Goal: Task Accomplishment & Management: Use online tool/utility

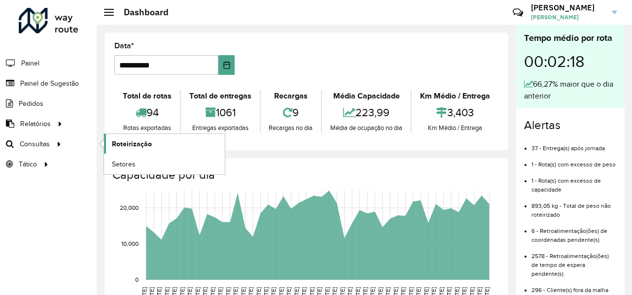
click at [144, 139] on span "Roteirização" at bounding box center [132, 144] width 40 height 10
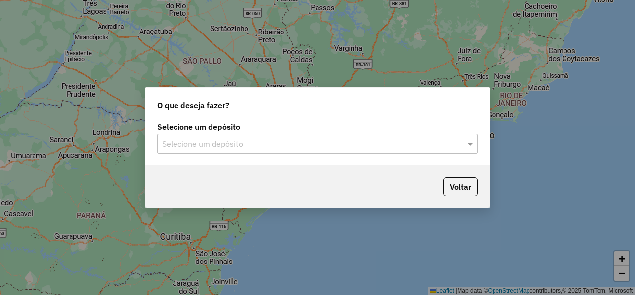
click at [246, 146] on input "text" at bounding box center [307, 144] width 291 height 12
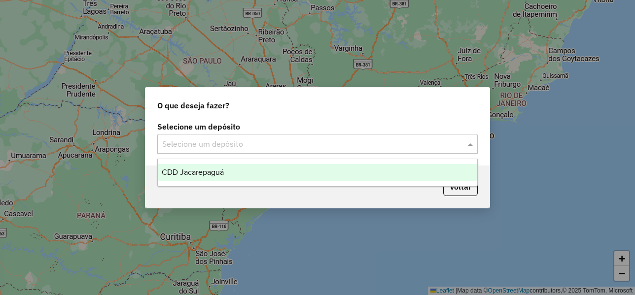
click at [227, 170] on div "CDD Jacarepaguá" at bounding box center [317, 172] width 319 height 17
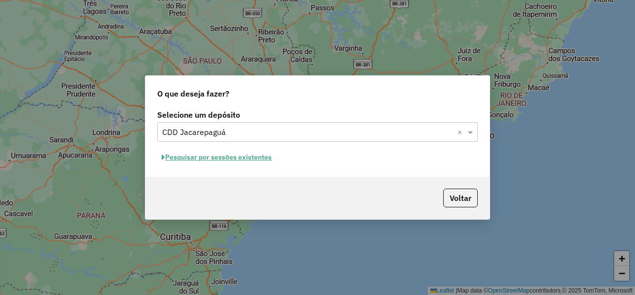
click at [242, 158] on button "Pesquisar por sessões existentes" at bounding box center [216, 157] width 119 height 15
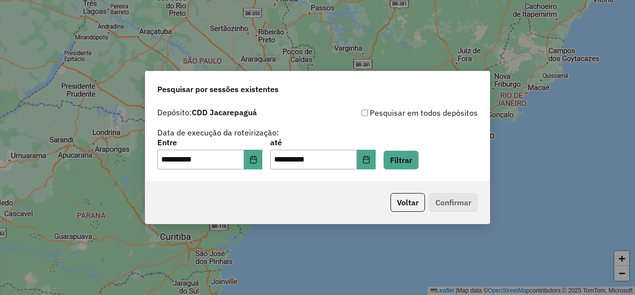
click at [408, 173] on div "**********" at bounding box center [317, 142] width 344 height 78
click at [411, 163] on button "Filtrar" at bounding box center [400, 160] width 35 height 19
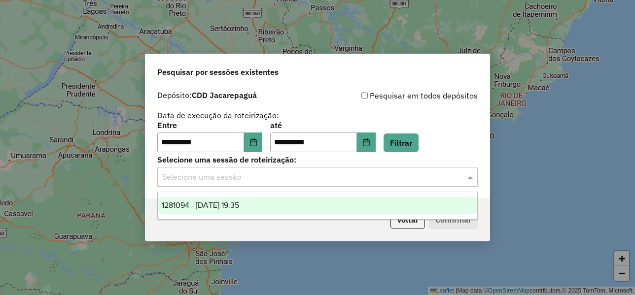
click at [324, 174] on input "text" at bounding box center [307, 177] width 291 height 12
click at [235, 201] on span "1281094 - 23/09/2025 19:35" at bounding box center [200, 205] width 77 height 8
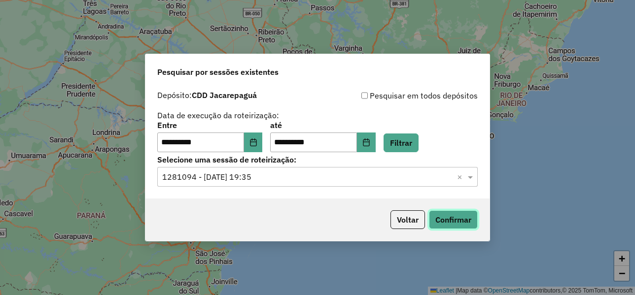
click at [464, 217] on button "Confirmar" at bounding box center [453, 219] width 49 height 19
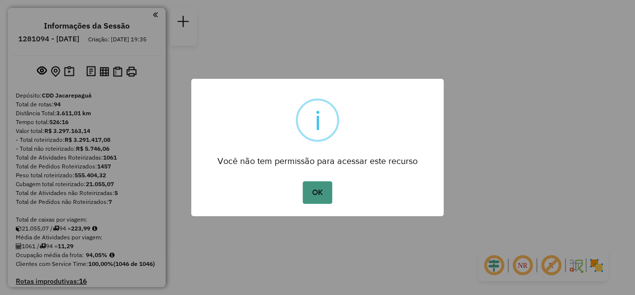
click at [322, 191] on button "OK" at bounding box center [317, 192] width 29 height 23
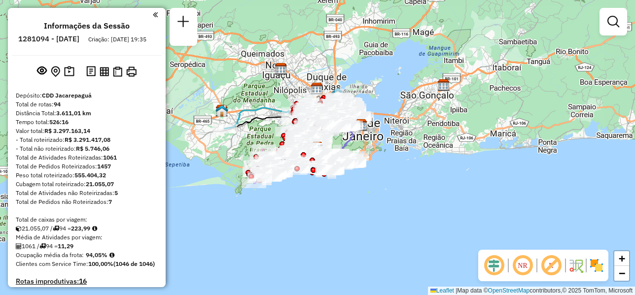
scroll to position [4652, 0]
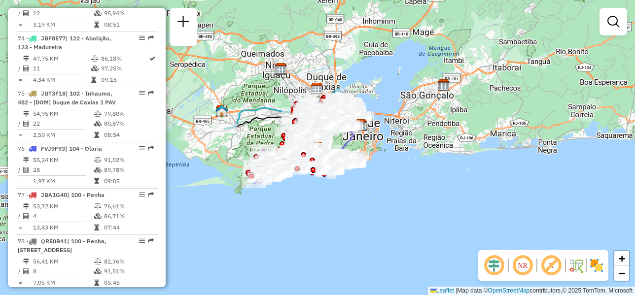
select select "**********"
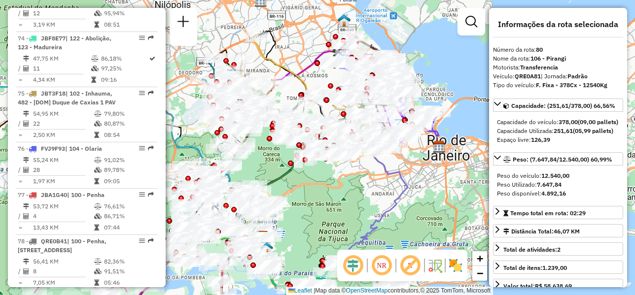
drag, startPoint x: 135, startPoint y: 149, endPoint x: 141, endPoint y: 145, distance: 7.1
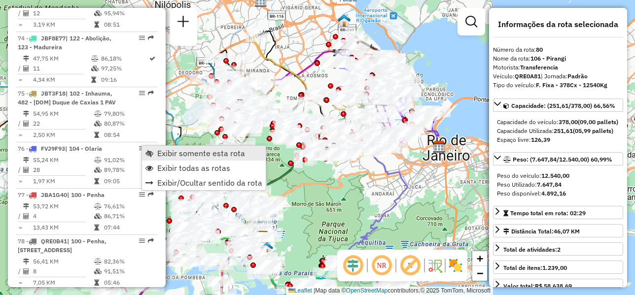
click at [184, 155] on span "Exibir somente esta rota" at bounding box center [201, 153] width 88 height 8
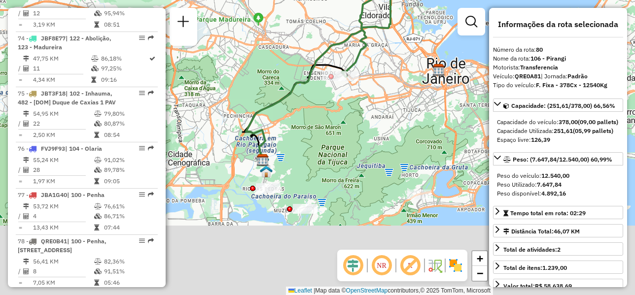
drag, startPoint x: 362, startPoint y: 203, endPoint x: 361, endPoint y: 126, distance: 76.9
click at [361, 126] on div "Janela de atendimento Grade de atendimento Capacidade Transportadoras Veículos …" at bounding box center [317, 147] width 635 height 295
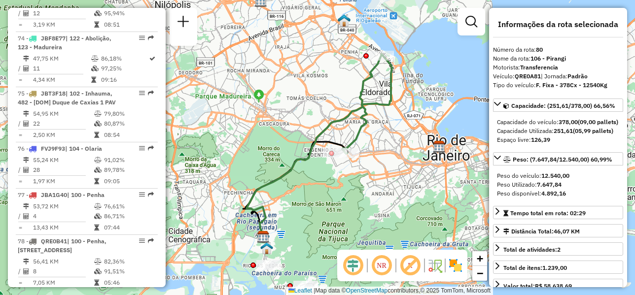
click at [455, 75] on div "Janela de atendimento Grade de atendimento Capacidade Transportadoras Veículos …" at bounding box center [317, 147] width 635 height 295
